Goal: Task Accomplishment & Management: Manage account settings

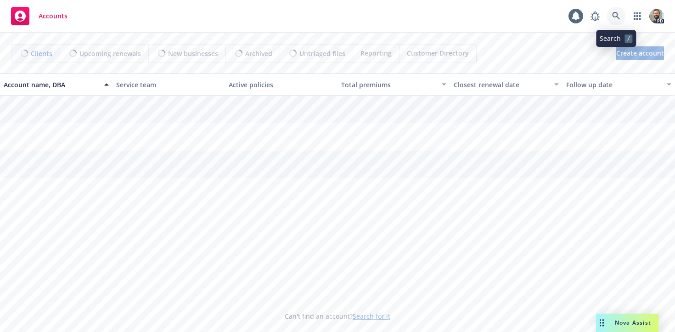
click at [613, 15] on icon at bounding box center [616, 16] width 8 height 8
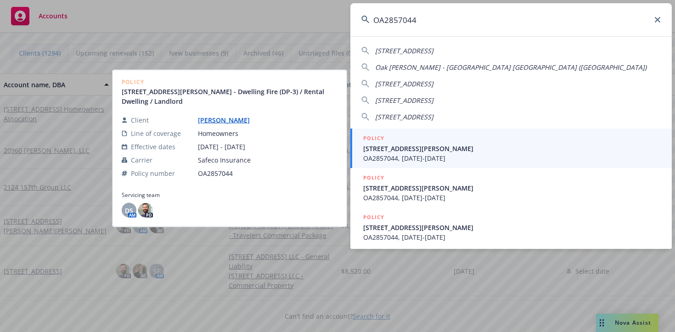
type input "OA2857044"
click at [213, 121] on link "[PERSON_NAME]" at bounding box center [227, 120] width 59 height 9
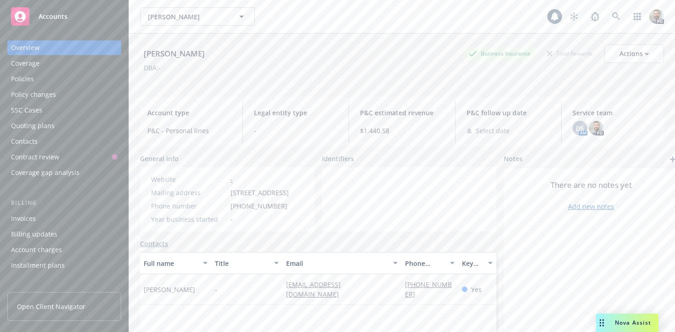
click at [31, 80] on div "Policies" at bounding box center [22, 79] width 23 height 15
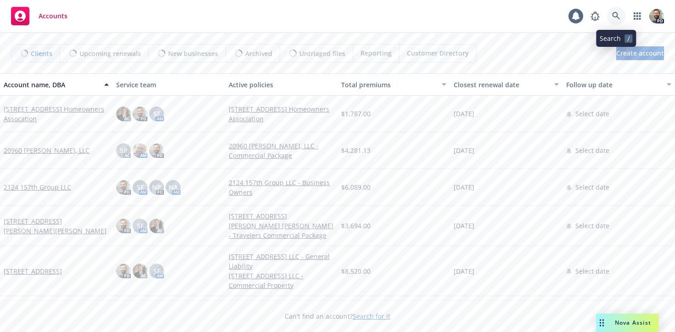
click at [617, 17] on icon at bounding box center [616, 16] width 8 height 8
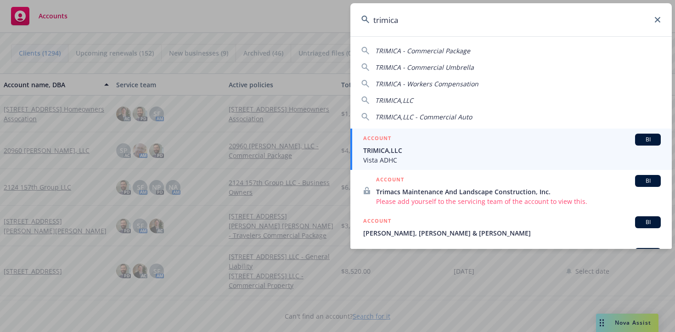
type input "trimica"
click at [378, 154] on span "TRIMICA,LLC" at bounding box center [512, 151] width 298 height 10
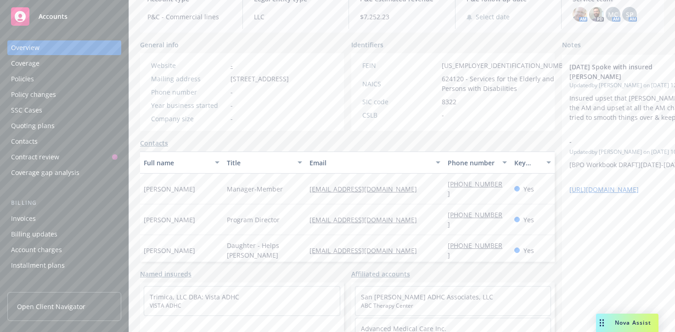
scroll to position [105, 0]
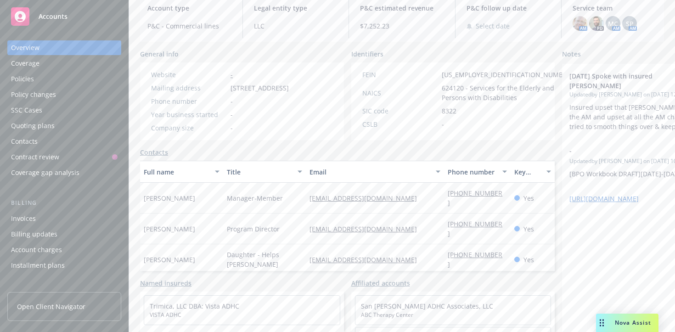
click at [22, 141] on div "Contacts" at bounding box center [24, 141] width 27 height 15
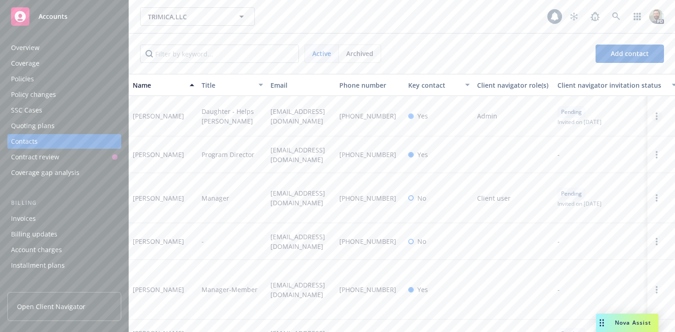
click at [655, 117] on link "Open options" at bounding box center [656, 116] width 11 height 11
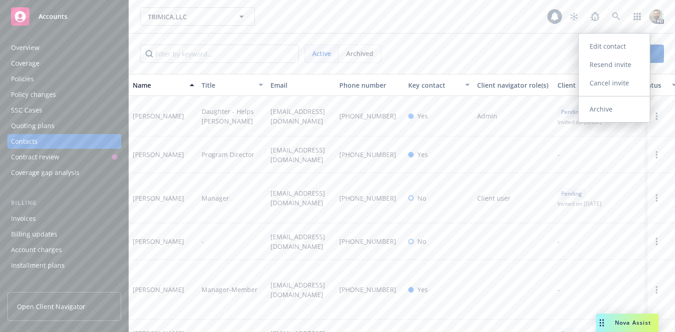
click at [602, 46] on link "Edit contact" at bounding box center [614, 46] width 71 height 18
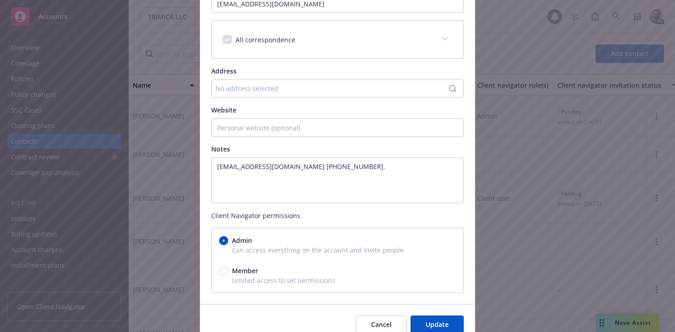
scroll to position [191, 0]
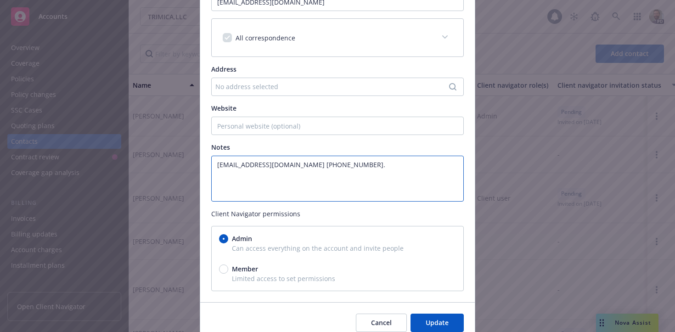
click at [222, 180] on textarea "[EMAIL_ADDRESS][DOMAIN_NAME] [PHONE_NUMBER]." at bounding box center [337, 179] width 253 height 46
click at [222, 179] on textarea "[EMAIL_ADDRESS][DOMAIN_NAME] [PHONE_NUMBER]." at bounding box center [337, 179] width 253 height 46
paste textarea "Fax [PHONE_NUMBER]"
drag, startPoint x: 227, startPoint y: 173, endPoint x: 205, endPoint y: 173, distance: 22.0
click at [205, 173] on div "Key contact First name* [PERSON_NAME] Last name* [PERSON_NAME] Title Daughter -…" at bounding box center [337, 87] width 275 height 429
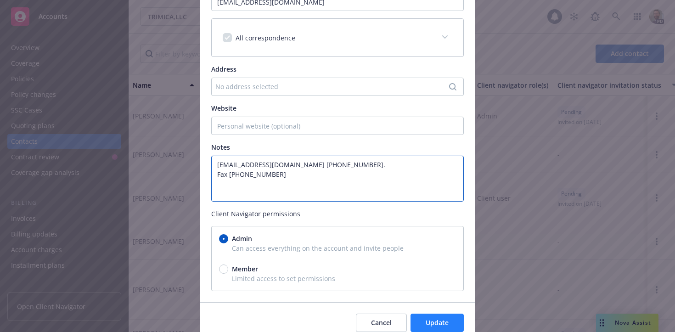
type textarea "[EMAIL_ADDRESS][DOMAIN_NAME] [PHONE_NUMBER]. Fax [PHONE_NUMBER]"
click at [433, 325] on span "Update" at bounding box center [437, 322] width 23 height 9
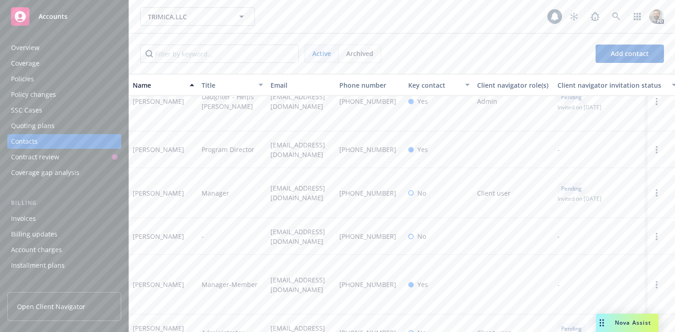
scroll to position [0, 0]
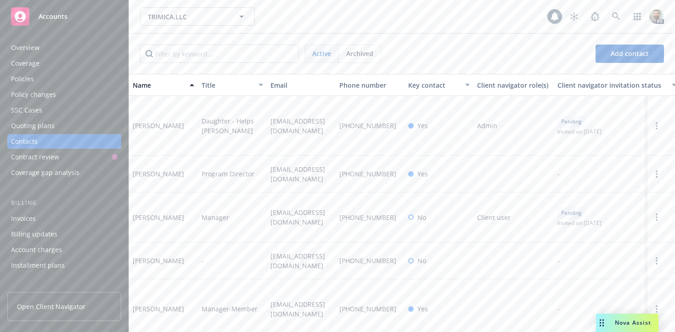
click at [29, 45] on div "Overview" at bounding box center [25, 47] width 28 height 15
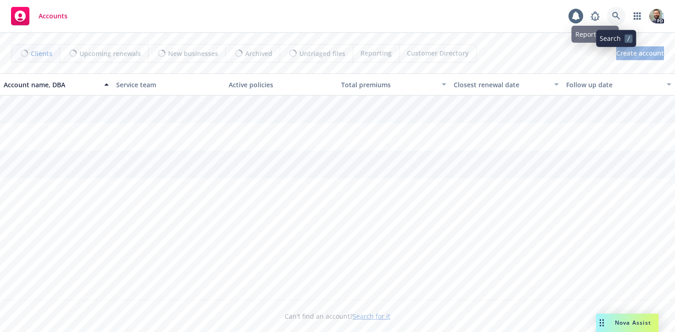
click at [616, 16] on icon at bounding box center [616, 16] width 8 height 8
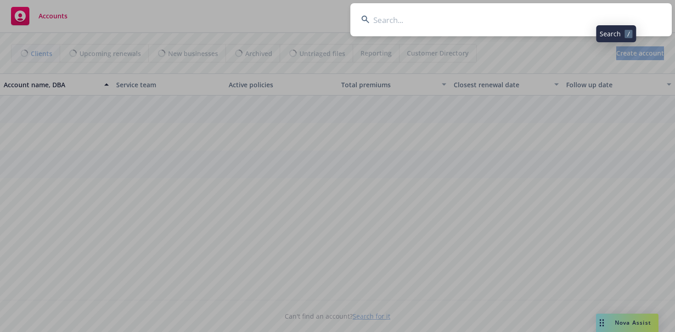
click at [601, 16] on input at bounding box center [510, 19] width 321 height 33
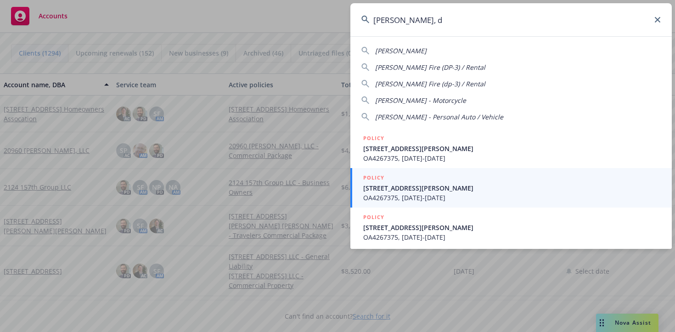
click at [410, 53] on span "Williams, David L" at bounding box center [400, 50] width 51 height 9
type input "Williams, David L"
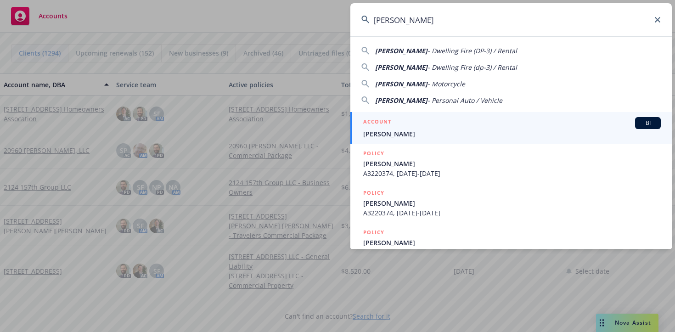
click at [386, 132] on span "Williams, David L" at bounding box center [512, 134] width 298 height 10
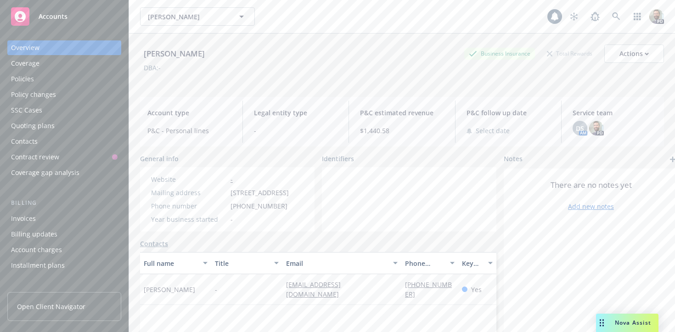
click at [39, 79] on div "Policies" at bounding box center [64, 79] width 107 height 15
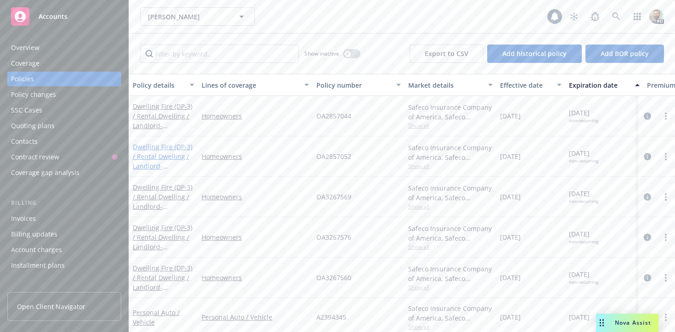
click at [154, 146] on link "Dwelling Fire (DP-3) / Rental Dwelling / Landlord - 1580 SANTA ANA AVE COSTA ME…" at bounding box center [163, 165] width 60 height 47
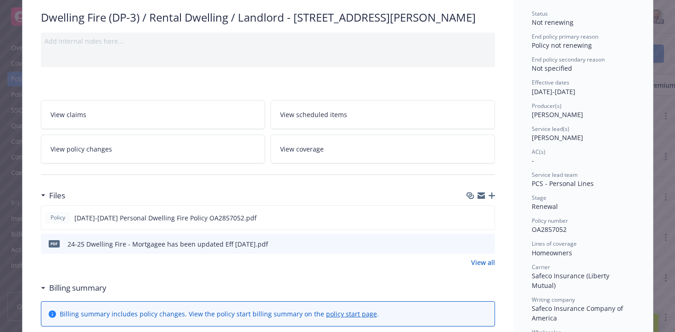
scroll to position [68, 0]
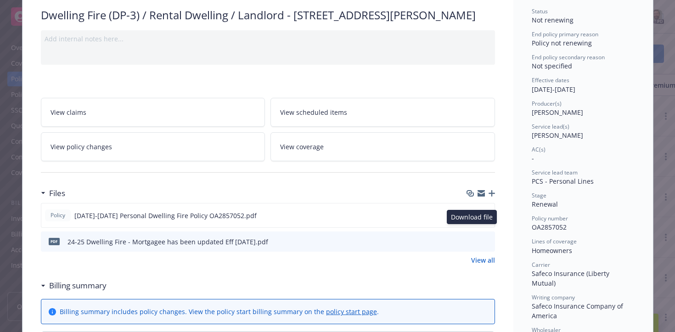
click at [471, 217] on icon "download file" at bounding box center [471, 214] width 6 height 6
